Goal: Information Seeking & Learning: Learn about a topic

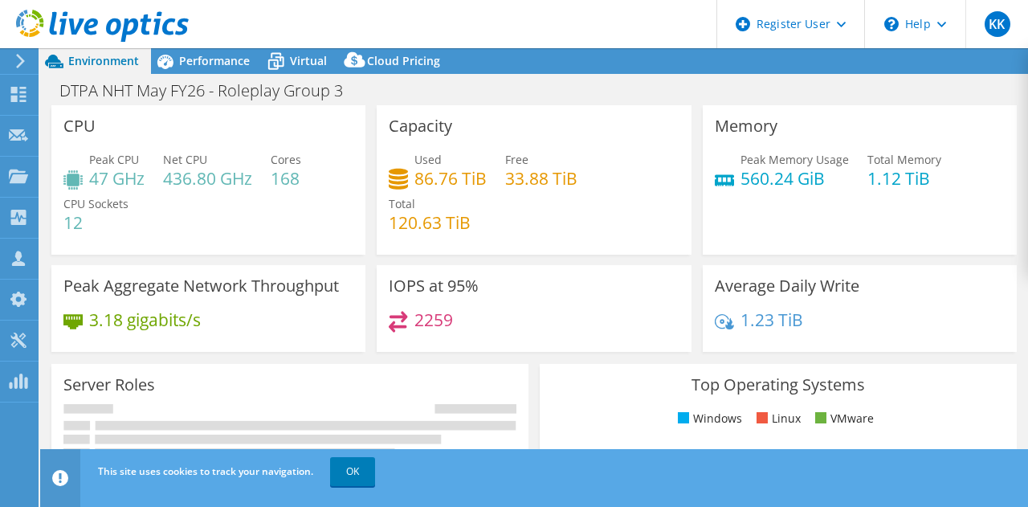
select select "USD"
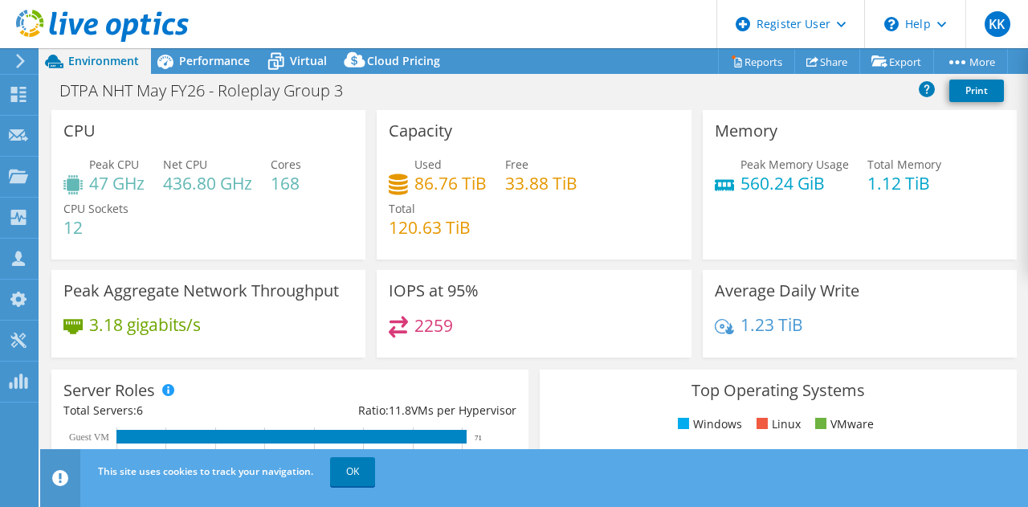
click at [977, 146] on div "Memory Peak Memory Usage 560.24 GiB Total Memory 1.12 TiB" at bounding box center [860, 184] width 314 height 149
click at [202, 57] on span "Performance" at bounding box center [214, 60] width 71 height 15
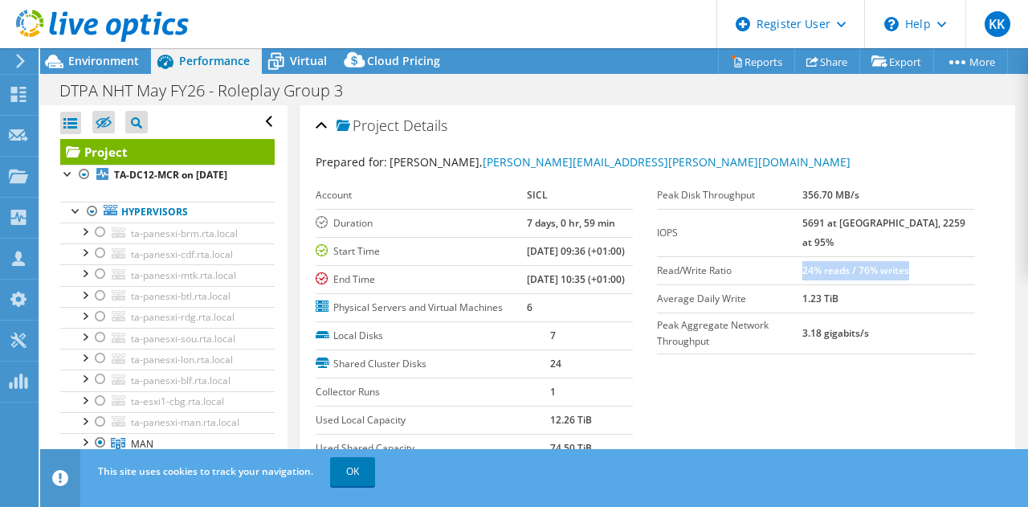
drag, startPoint x: 836, startPoint y: 251, endPoint x: 943, endPoint y: 255, distance: 106.9
click at [943, 256] on td "24% reads / 76% writes" at bounding box center [888, 270] width 173 height 28
click at [909, 263] on b "24% reads / 76% writes" at bounding box center [855, 270] width 107 height 14
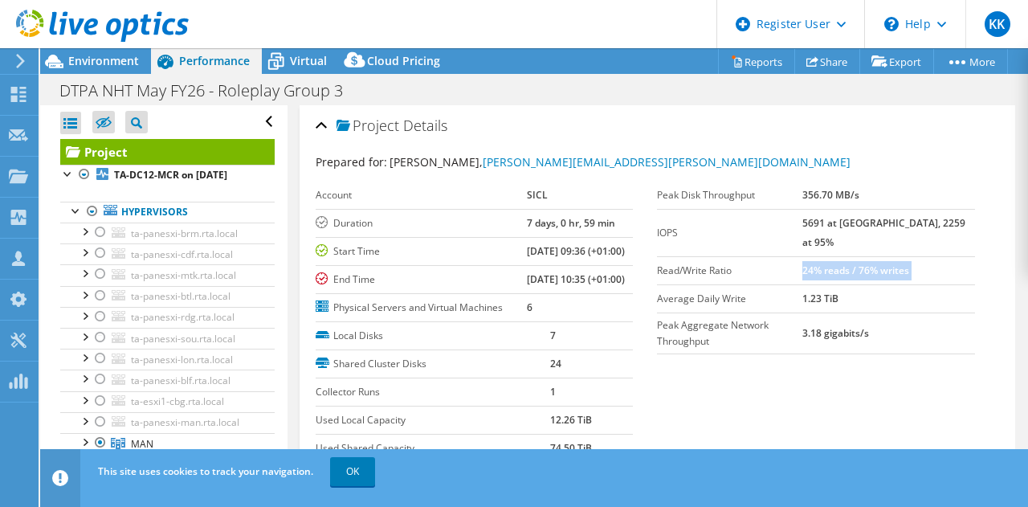
click at [909, 263] on b "24% reads / 76% writes" at bounding box center [855, 270] width 107 height 14
click at [967, 153] on div "Prepared for: [PERSON_NAME], [PERSON_NAME][EMAIL_ADDRESS][PERSON_NAME][DOMAIN_N…" at bounding box center [658, 162] width 684 height 18
drag, startPoint x: 834, startPoint y: 251, endPoint x: 940, endPoint y: 250, distance: 106.0
click at [940, 256] on tr "Read/Write Ratio 24% reads / 76% writes" at bounding box center [816, 270] width 318 height 28
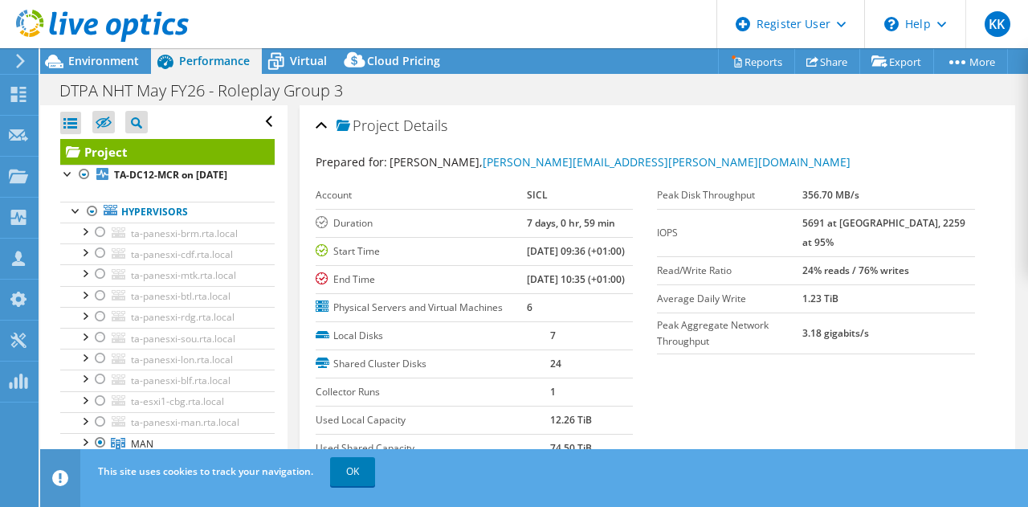
click at [909, 263] on b "24% reads / 76% writes" at bounding box center [855, 270] width 107 height 14
click at [909, 256] on td "24% reads / 76% writes" at bounding box center [888, 270] width 173 height 28
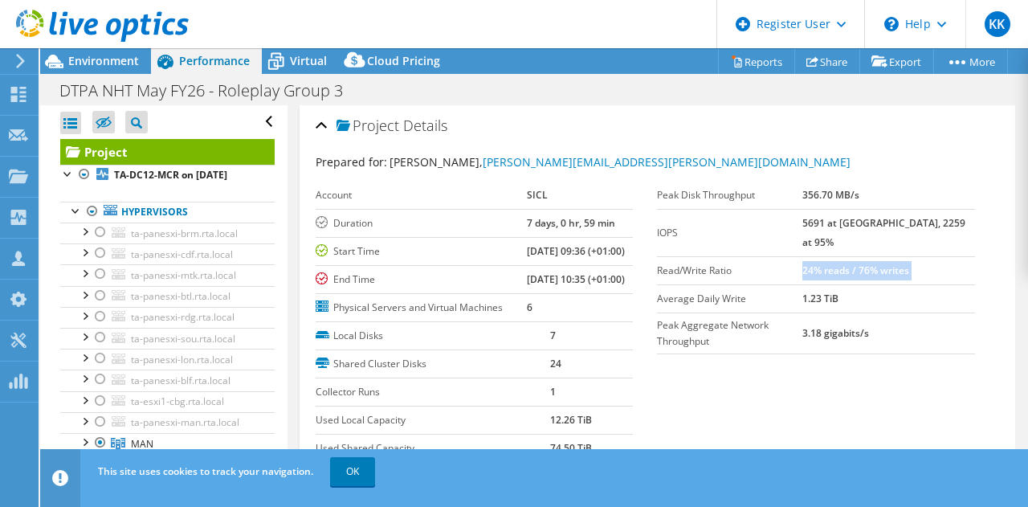
click at [909, 263] on b "24% reads / 76% writes" at bounding box center [855, 270] width 107 height 14
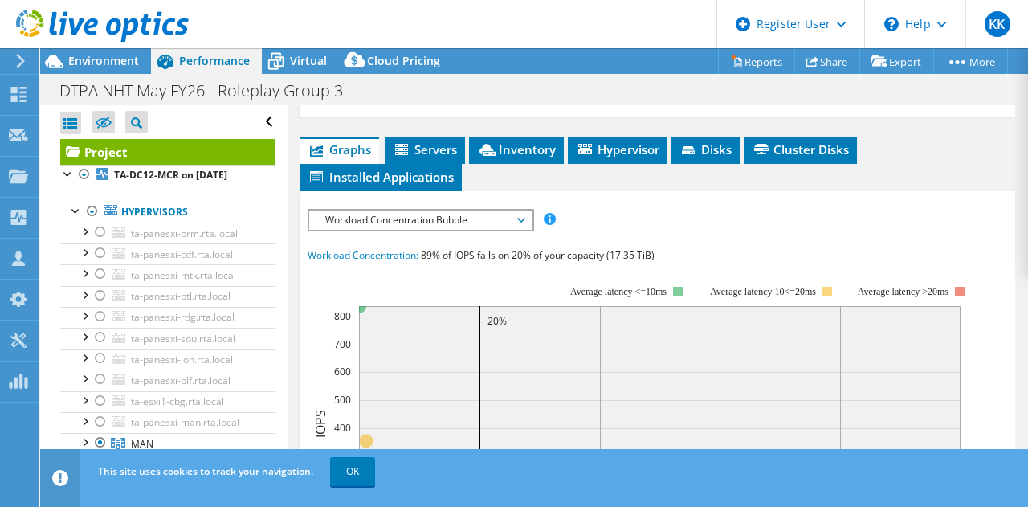
scroll to position [406, 0]
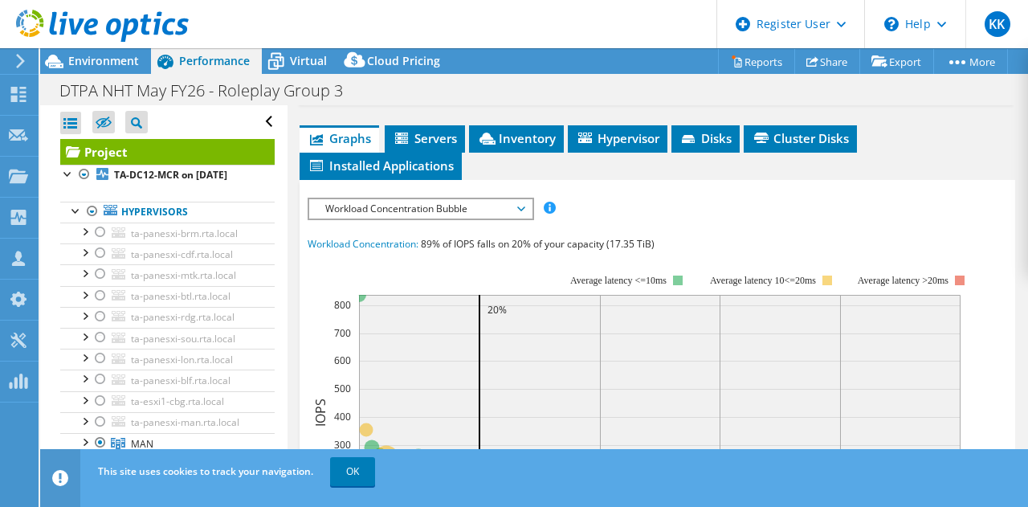
click at [481, 218] on span "Workload Concentration Bubble" at bounding box center [420, 208] width 206 height 19
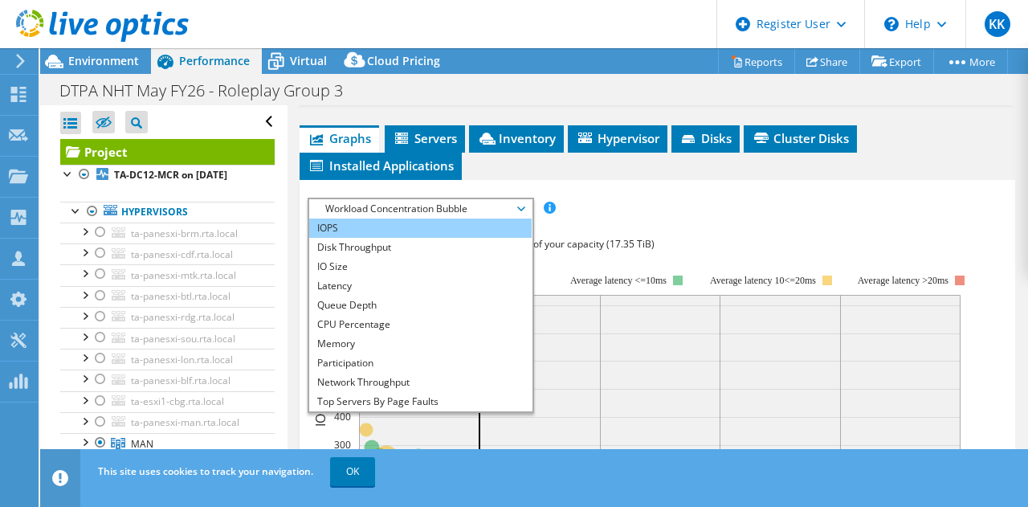
click at [349, 238] on li "IOPS" at bounding box center [420, 227] width 222 height 19
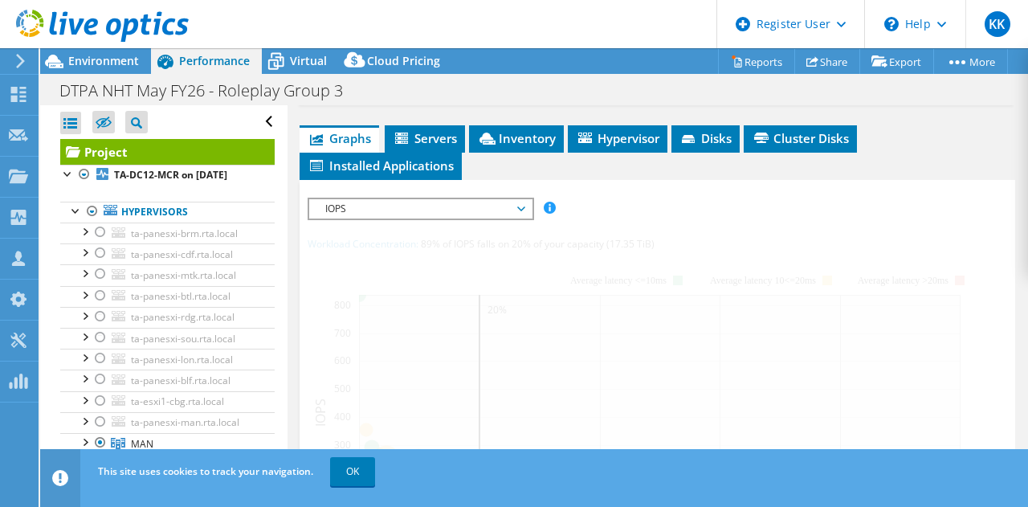
click at [697, 269] on div at bounding box center [658, 495] width 700 height 594
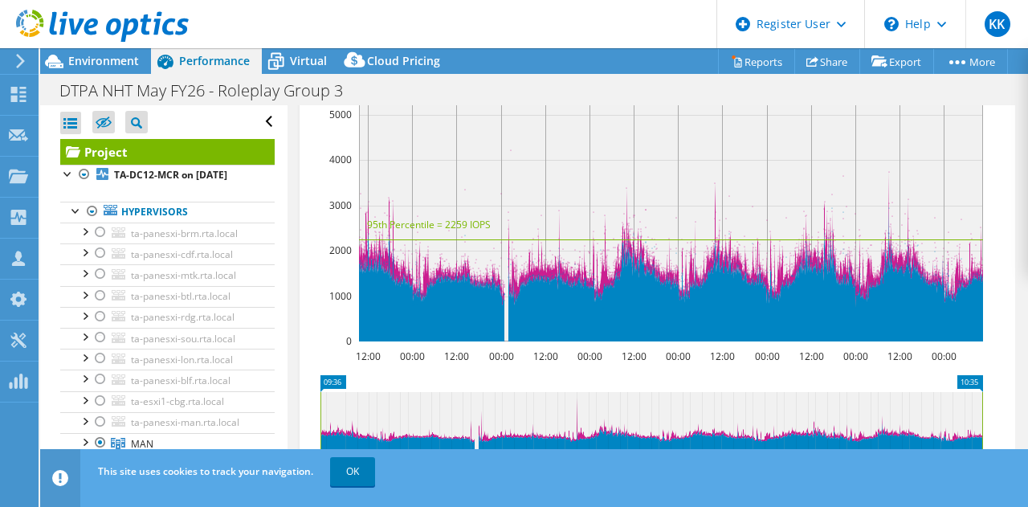
scroll to position [574, 0]
